Goal: Task Accomplishment & Management: Complete application form

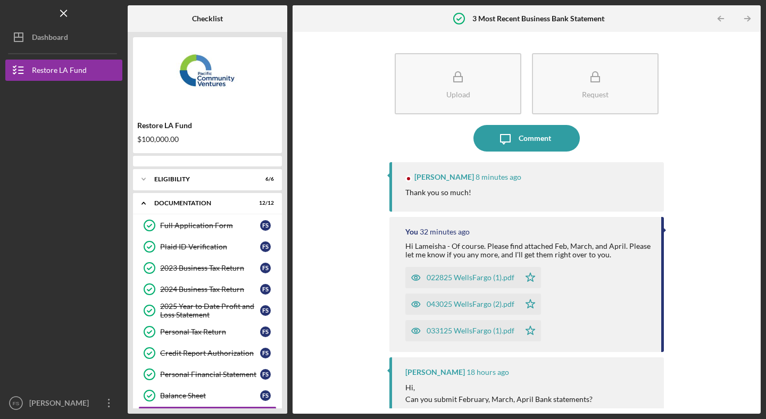
scroll to position [128, 0]
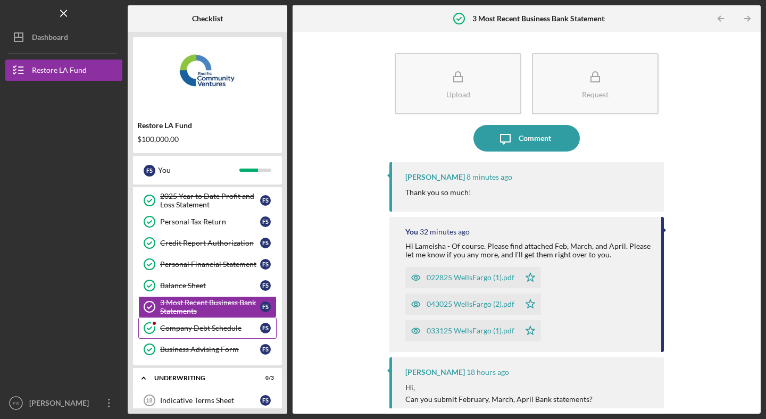
click at [238, 326] on div "Company Debt Schedule" at bounding box center [210, 328] width 100 height 9
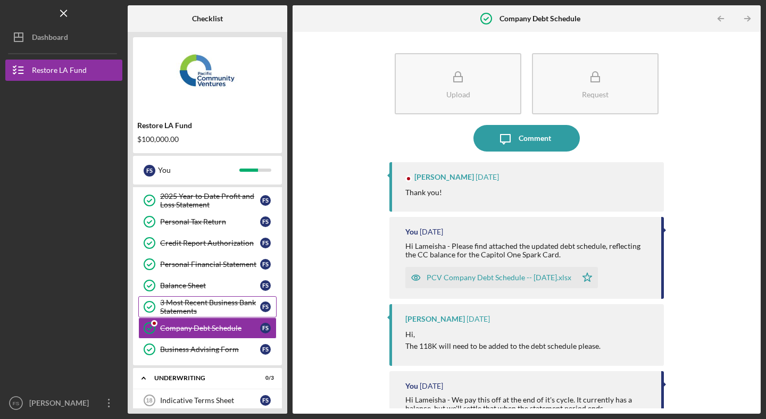
click at [234, 305] on div "3 Most Recent Business Bank Statements" at bounding box center [210, 307] width 100 height 17
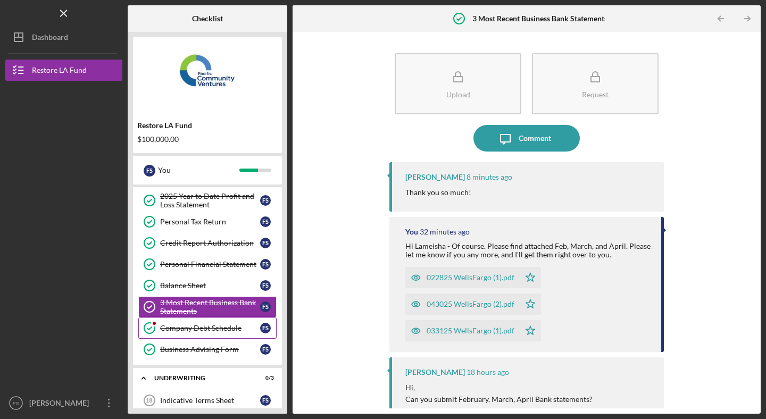
click at [222, 334] on link "Company Debt Schedule Company Debt Schedule F S" at bounding box center [207, 328] width 138 height 21
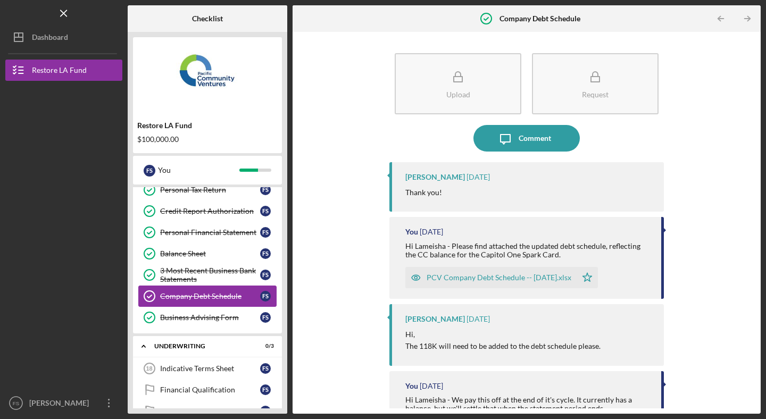
scroll to position [193, 0]
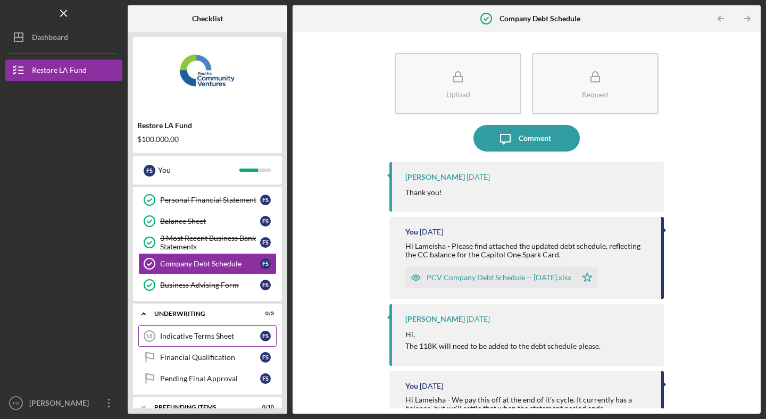
click at [224, 333] on div "Indicative Terms Sheet" at bounding box center [210, 336] width 100 height 9
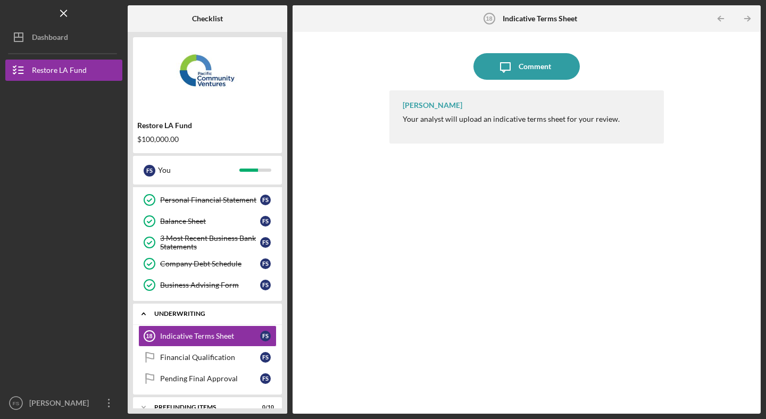
scroll to position [208, 0]
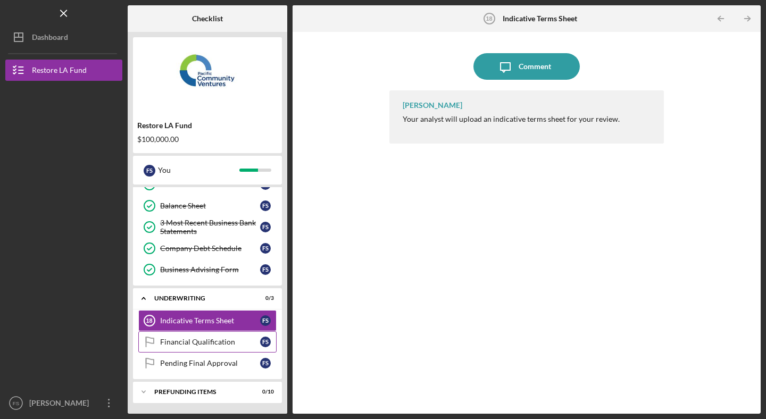
click at [216, 346] on div "Financial Qualification" at bounding box center [210, 342] width 100 height 9
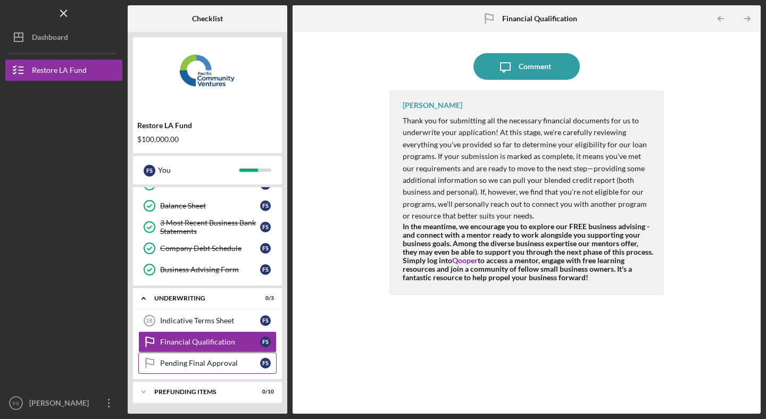
click at [211, 366] on div "Pending Final Approval" at bounding box center [210, 363] width 100 height 9
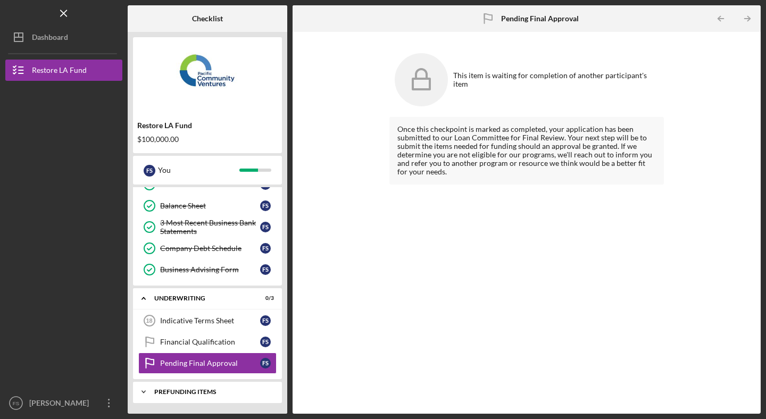
click at [220, 390] on div "Prefunding Items" at bounding box center [211, 392] width 114 height 6
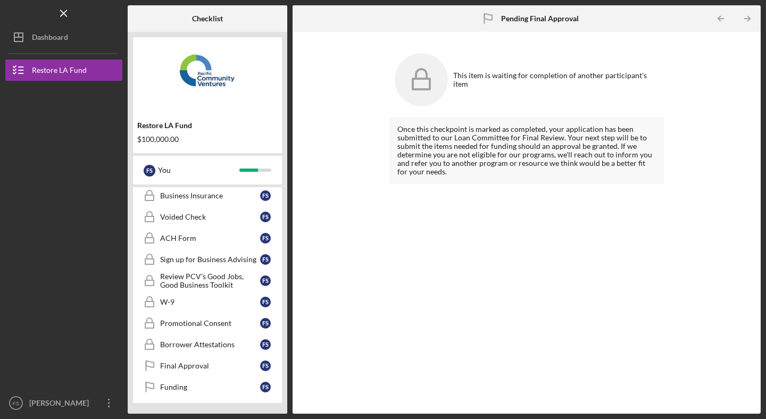
scroll to position [426, 0]
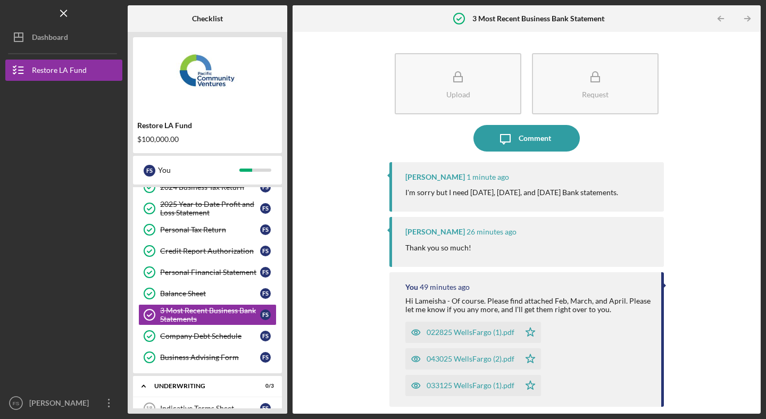
scroll to position [128, 0]
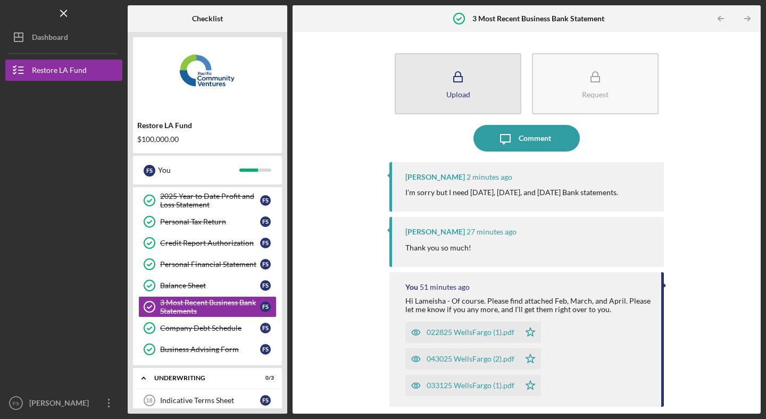
click at [453, 88] on icon "button" at bounding box center [458, 77] width 27 height 27
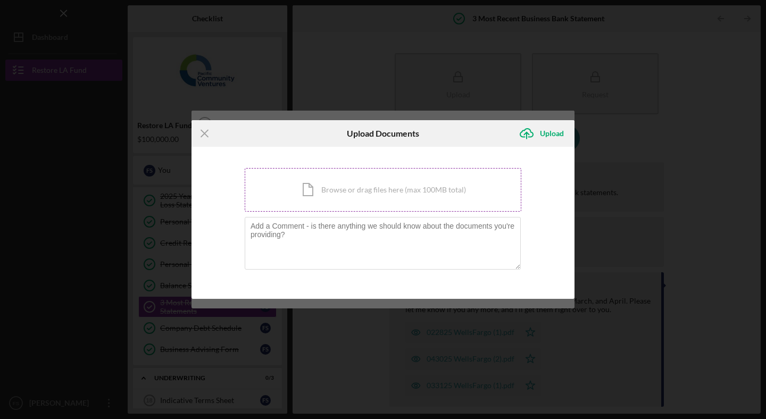
click at [359, 201] on div "Icon/Document Browse or drag files here (max 100MB total) Tap to choose files o…" at bounding box center [383, 190] width 277 height 44
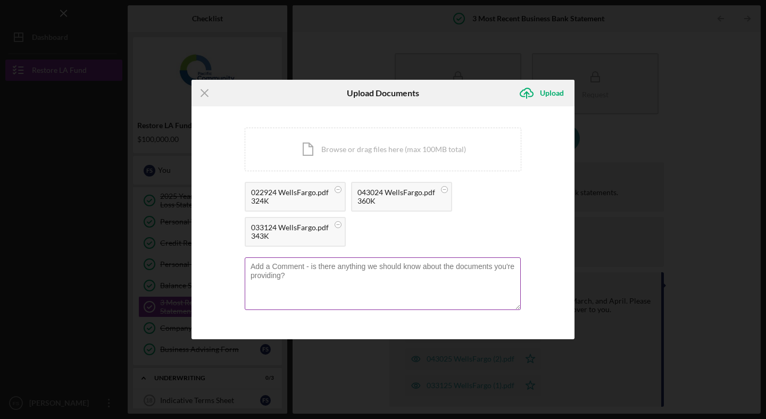
click at [304, 273] on textarea at bounding box center [383, 284] width 276 height 52
paste textarea "Lameisha"
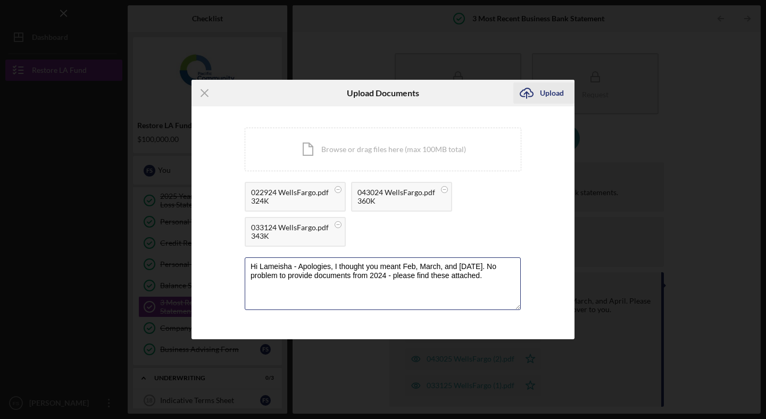
type textarea "Hi Lameisha - Apologies, I thought you meant Feb, March, and [DATE]. No problem…"
click at [558, 95] on div "Upload" at bounding box center [552, 92] width 24 height 21
